Goal: Information Seeking & Learning: Learn about a topic

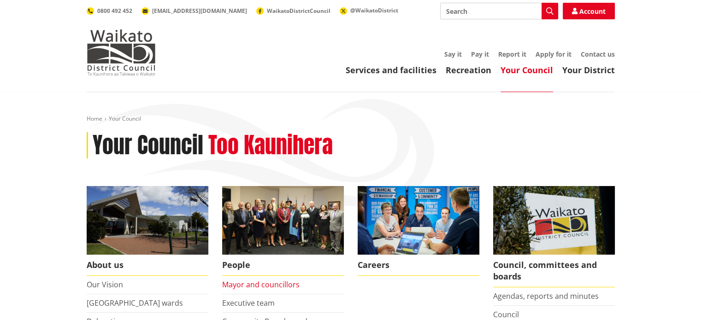
click at [258, 283] on link "Mayor and councillors" at bounding box center [260, 285] width 77 height 10
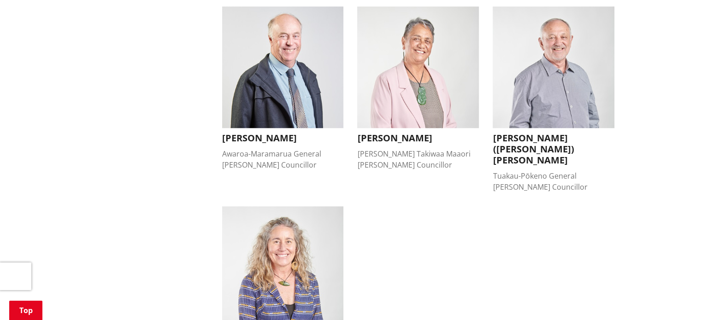
scroll to position [814, 0]
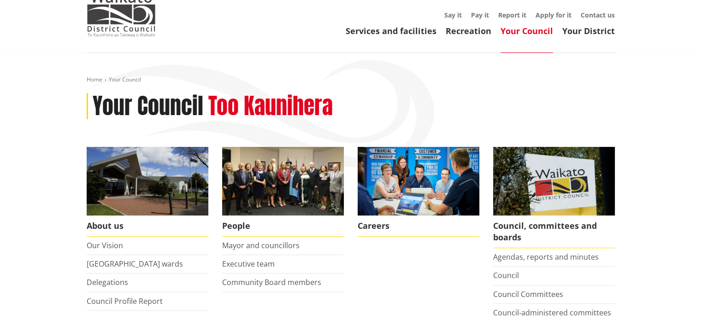
scroll to position [41, 0]
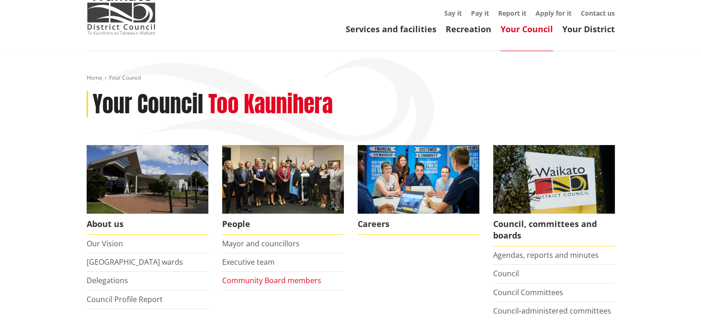
click at [298, 280] on link "Community Board members" at bounding box center [271, 280] width 99 height 10
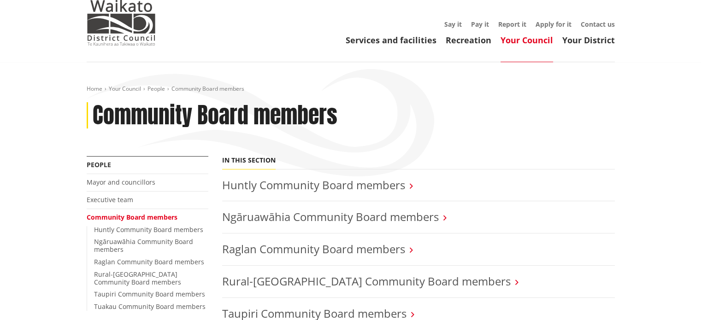
scroll to position [41, 0]
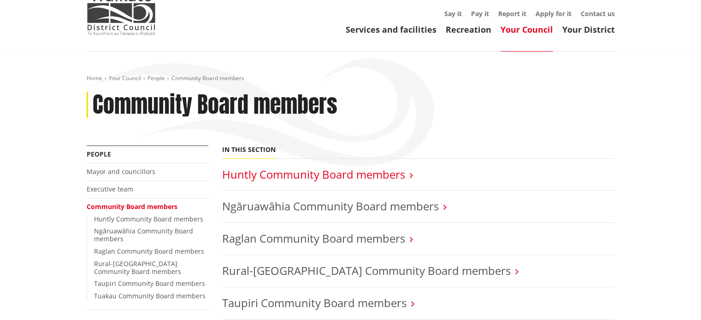
click at [367, 173] on link "Huntly Community Board members" at bounding box center [313, 174] width 183 height 15
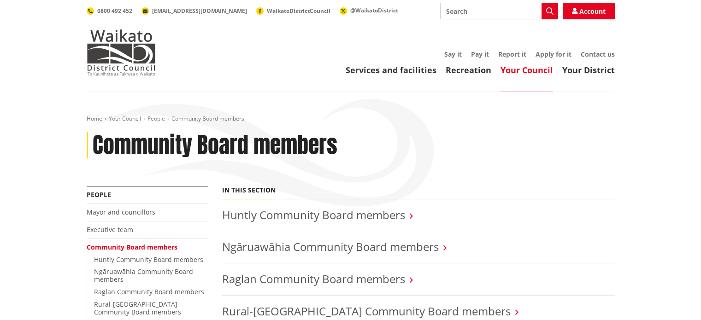
scroll to position [41, 0]
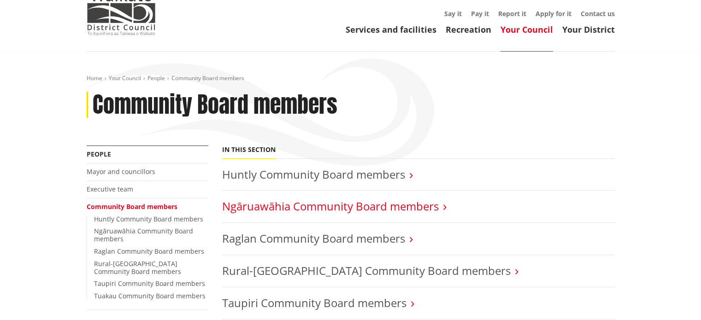
click at [300, 204] on link "Ngāruawāhia Community Board members" at bounding box center [330, 206] width 216 height 15
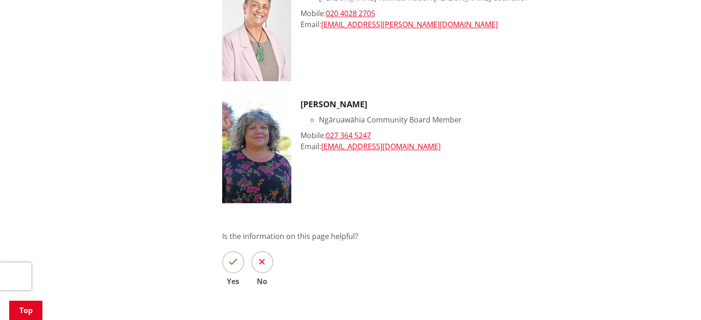
scroll to position [906, 0]
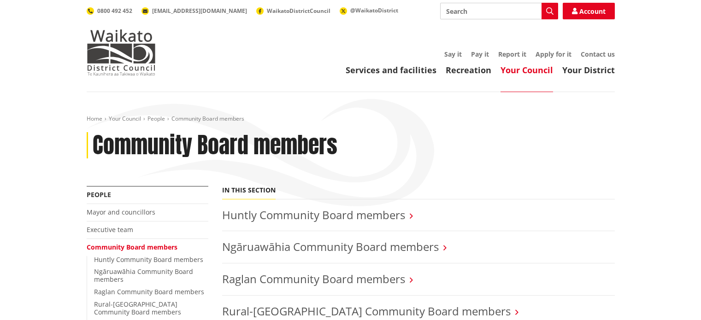
scroll to position [41, 0]
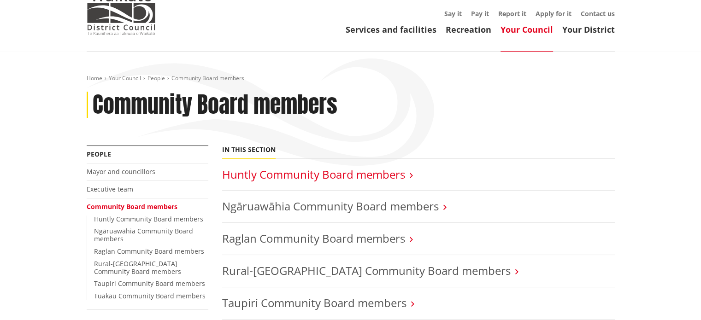
click at [296, 175] on link "Huntly Community Board members" at bounding box center [313, 174] width 183 height 15
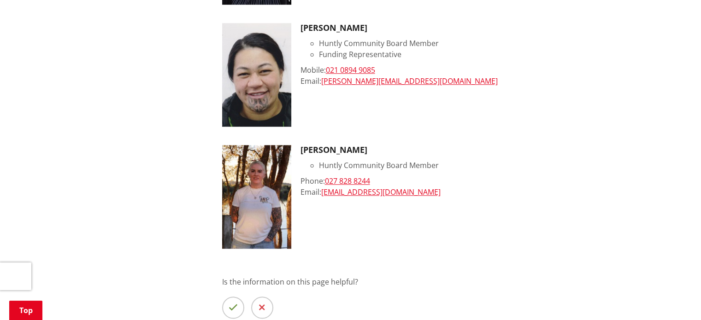
scroll to position [695, 0]
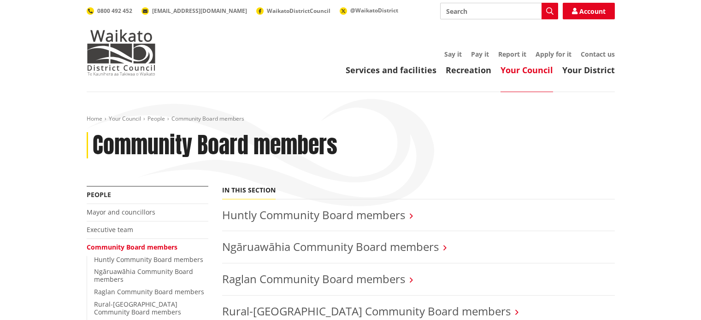
scroll to position [41, 0]
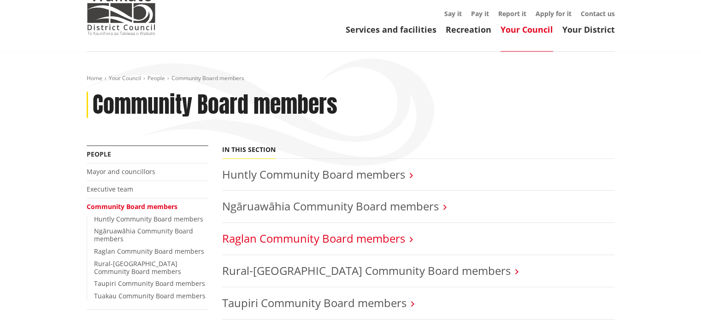
click at [314, 238] on link "Raglan Community Board members" at bounding box center [313, 238] width 183 height 15
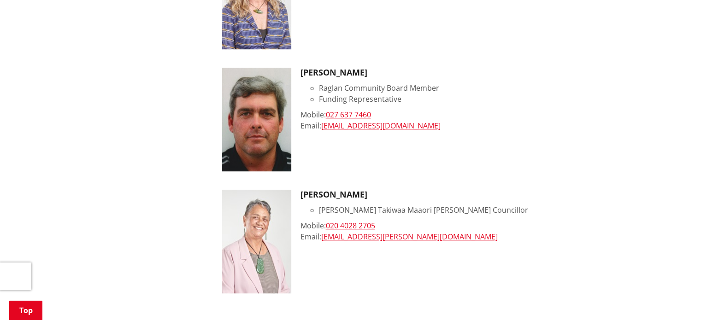
scroll to position [625, 0]
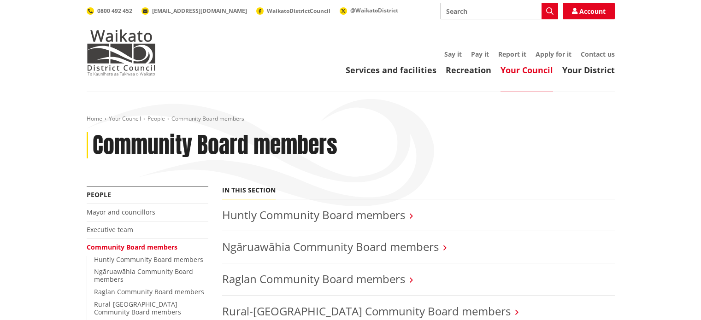
scroll to position [41, 0]
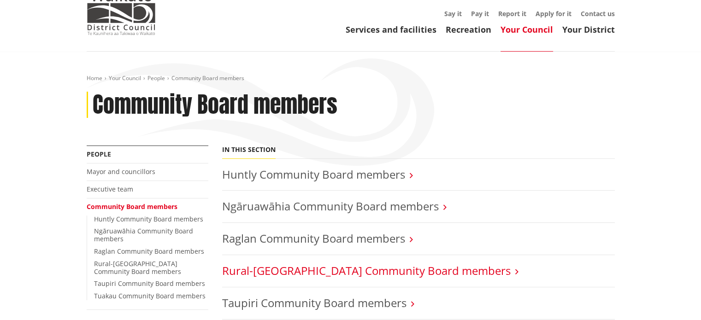
click at [343, 270] on link "Rural-[GEOGRAPHIC_DATA] Community Board members" at bounding box center [366, 270] width 288 height 15
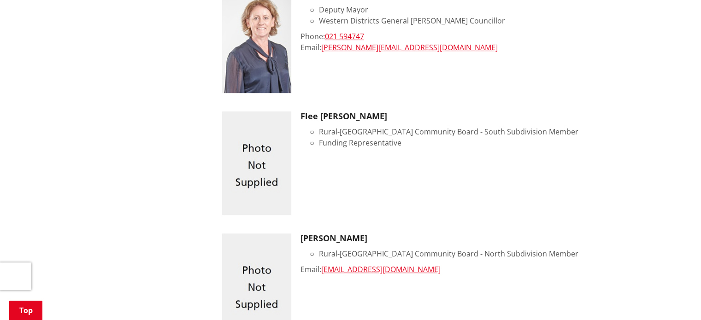
scroll to position [484, 0]
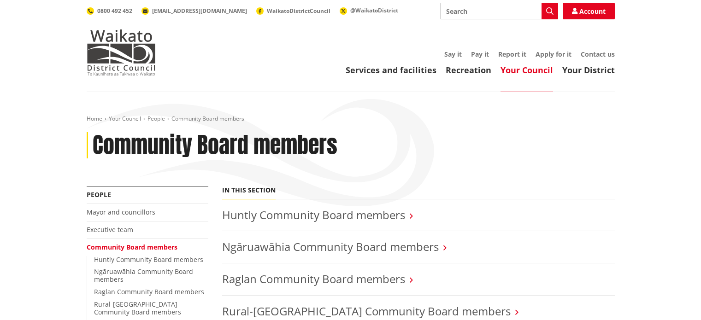
scroll to position [41, 0]
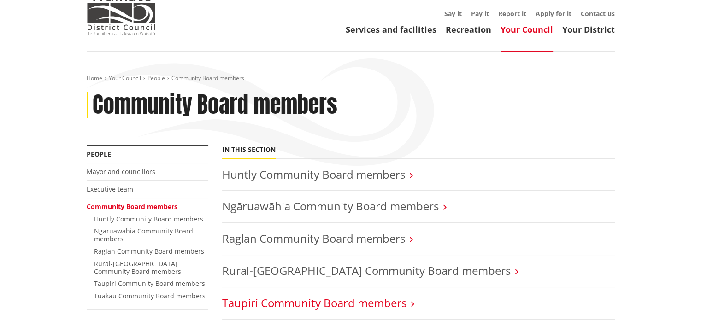
click at [292, 302] on link "Taupiri Community Board members" at bounding box center [314, 302] width 184 height 15
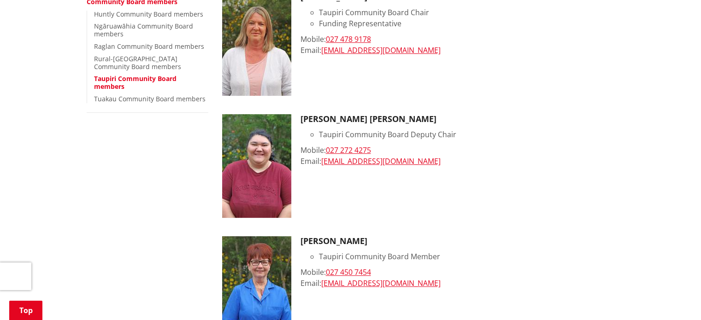
scroll to position [228, 0]
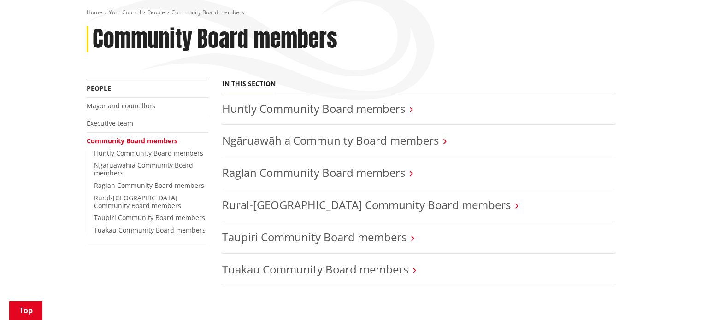
scroll to position [109, 0]
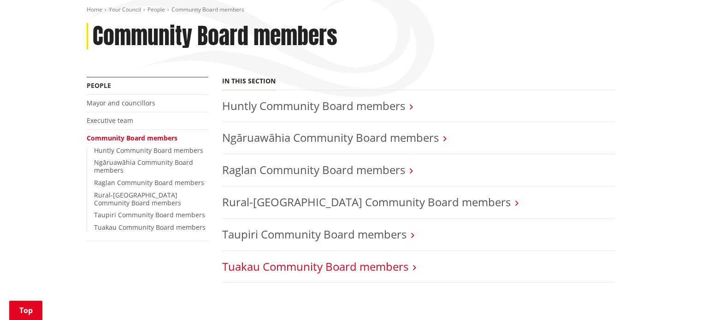
click at [294, 266] on link "Tuakau Community Board members" at bounding box center [315, 266] width 186 height 15
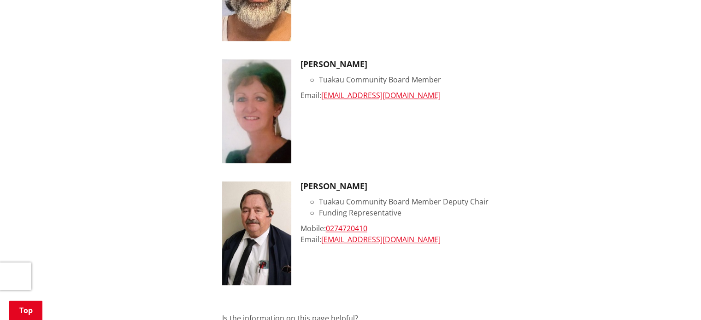
scroll to position [692, 0]
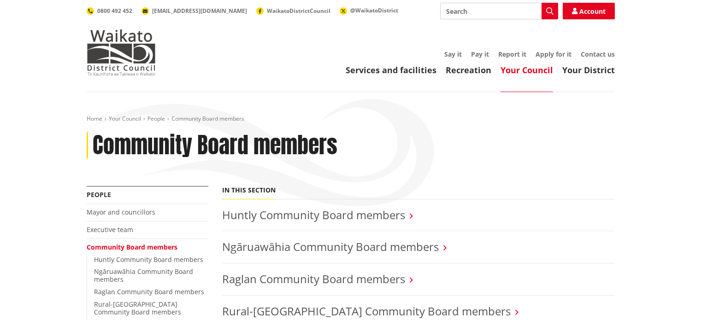
scroll to position [109, 0]
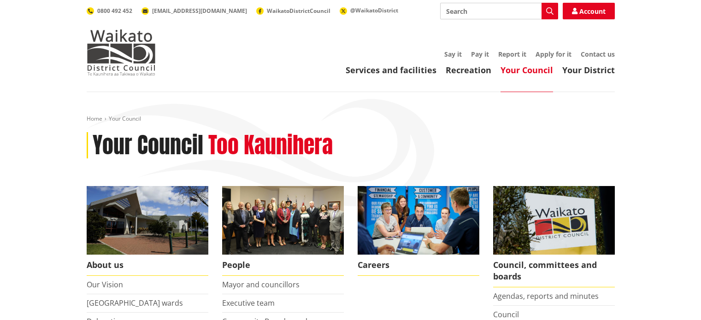
scroll to position [41, 0]
